Goal: Check status: Check status

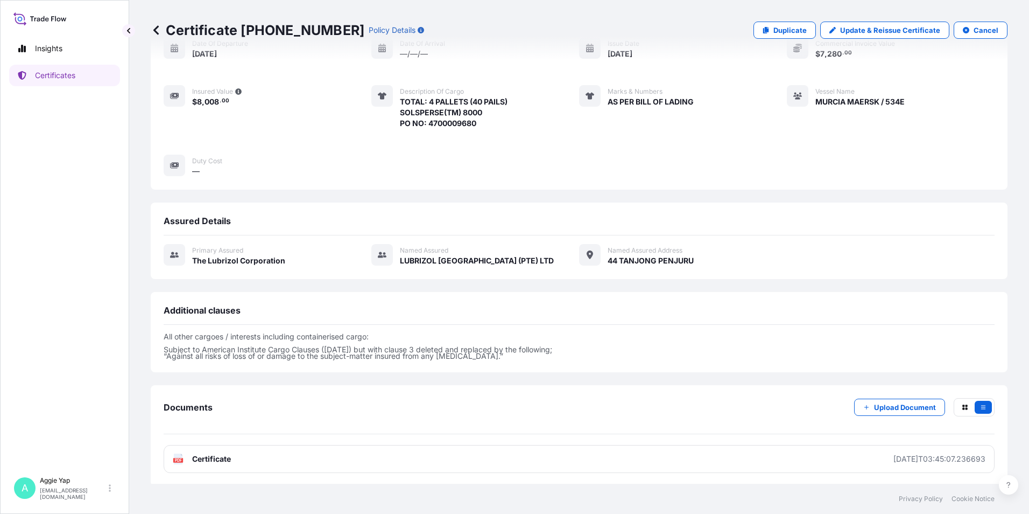
scroll to position [113, 0]
